Goal: Task Accomplishment & Management: Use online tool/utility

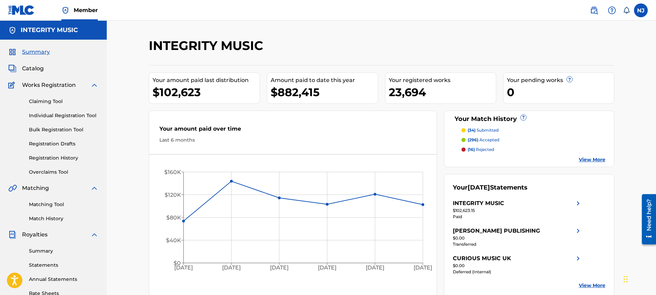
click at [45, 172] on link "Overclaims Tool" at bounding box center [64, 171] width 70 height 7
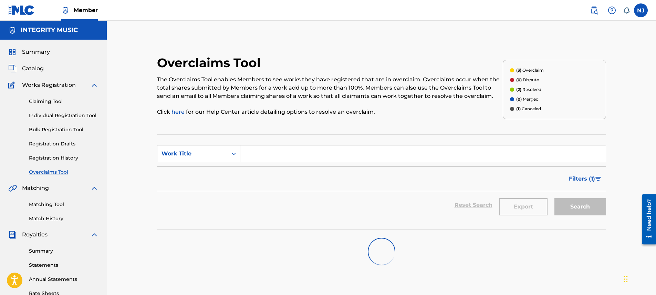
click at [259, 158] on input "Search Form" at bounding box center [422, 153] width 365 height 17
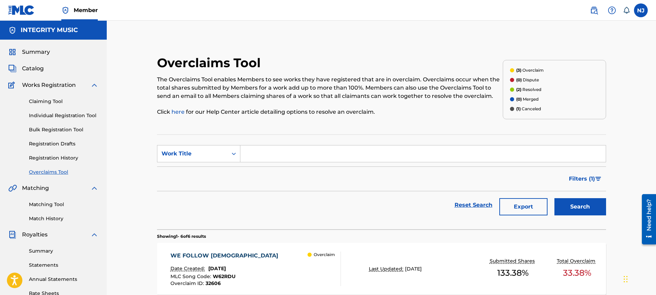
click at [296, 158] on input "Search Form" at bounding box center [422, 153] width 365 height 17
paste input "Free Indeed (You Said I Am)"
type input "Free Indeed (You Said I Am)"
click at [567, 212] on button "Search" at bounding box center [581, 206] width 52 height 17
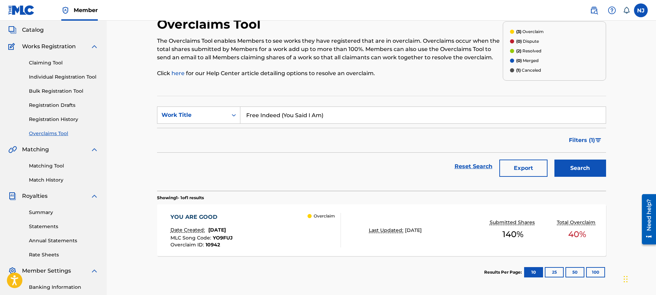
scroll to position [43, 0]
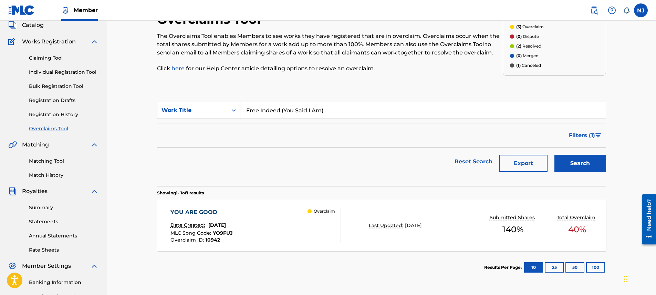
drag, startPoint x: 346, startPoint y: 111, endPoint x: 286, endPoint y: 105, distance: 60.6
click at [286, 105] on input "Free Indeed (You Said I Am)" at bounding box center [422, 110] width 365 height 17
click at [576, 163] on button "Search" at bounding box center [581, 163] width 52 height 17
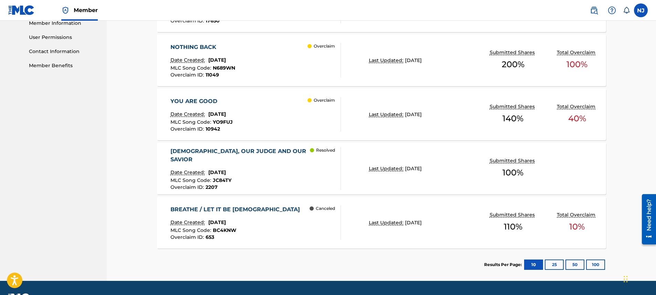
scroll to position [325, 0]
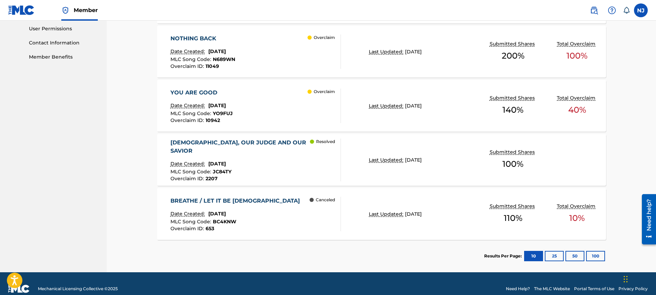
click at [552, 259] on button "25" at bounding box center [554, 256] width 19 height 10
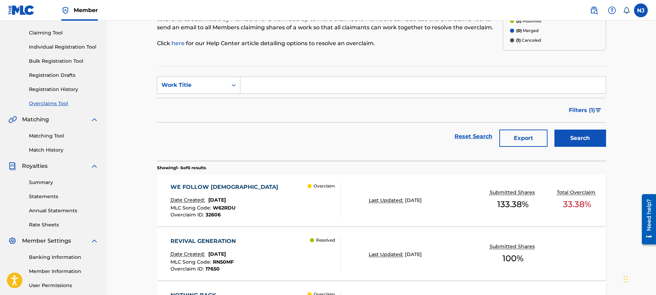
scroll to position [0, 0]
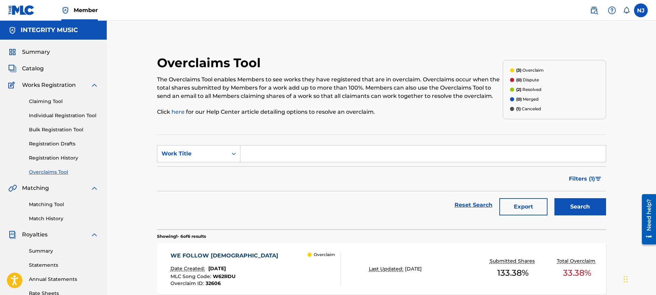
click at [534, 70] on p "(3) Overclaim" at bounding box center [530, 70] width 28 height 6
click at [516, 71] on span "(3)" at bounding box center [518, 70] width 5 height 5
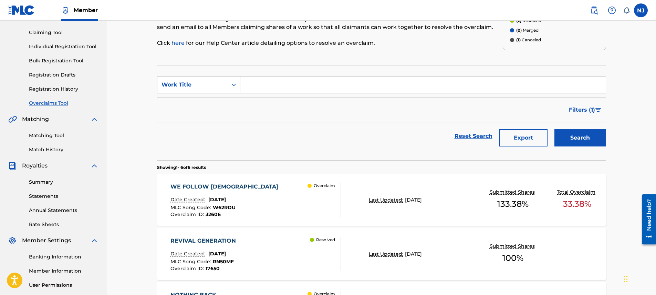
scroll to position [69, 0]
click at [578, 112] on span "Filters ( 1 )" at bounding box center [582, 109] width 26 height 8
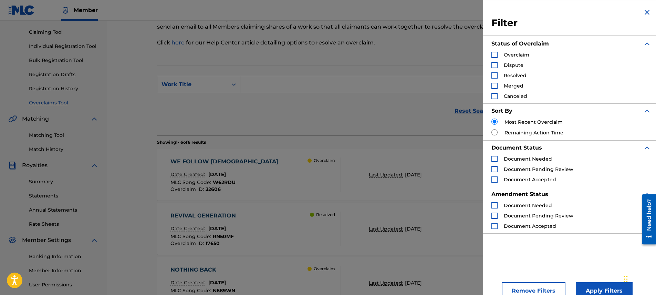
click at [495, 54] on div "Search Form" at bounding box center [494, 55] width 6 height 6
click at [594, 287] on button "Apply Filters" at bounding box center [604, 290] width 57 height 17
